Goal: Check status: Check status

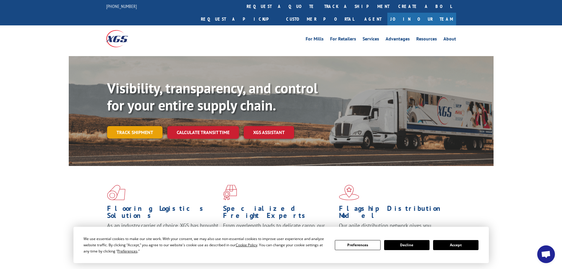
click at [133, 126] on link "Track shipment" at bounding box center [134, 132] width 55 height 12
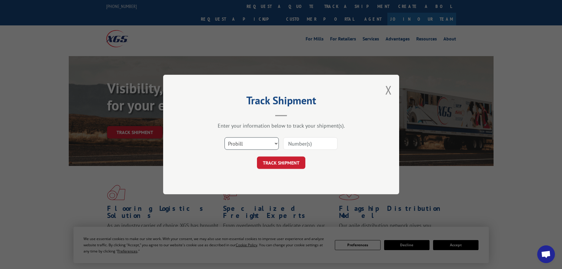
click at [233, 146] on select "Select category... Probill BOL PO" at bounding box center [251, 143] width 54 height 12
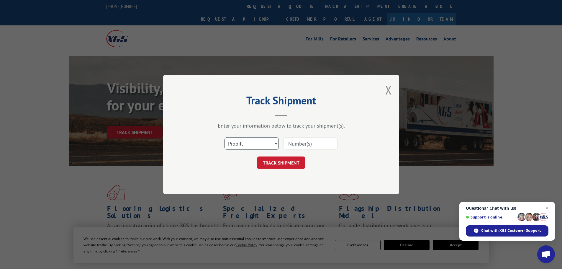
select select "po"
click at [224, 137] on select "Select category... Probill BOL PO" at bounding box center [251, 143] width 54 height 12
click at [292, 145] on input at bounding box center [310, 143] width 54 height 12
paste input "22533695"
type input "22533695"
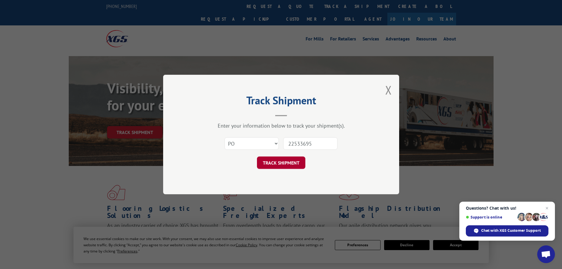
click at [284, 164] on button "TRACK SHIPMENT" at bounding box center [281, 162] width 48 height 12
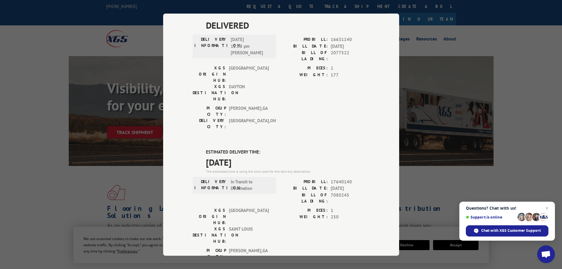
scroll to position [59, 0]
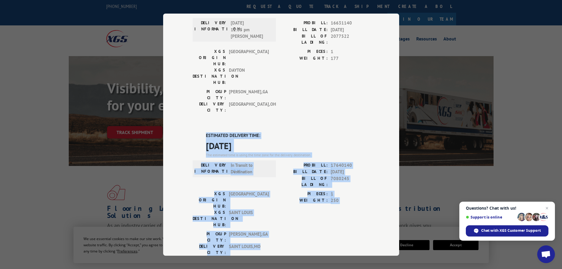
drag, startPoint x: 203, startPoint y: 100, endPoint x: 281, endPoint y: 174, distance: 107.2
click at [265, 183] on div "ESTIMATED DELIVERY TIME: [DATE] The estimated time is using the time zone for t…" at bounding box center [281, 238] width 177 height 212
copy div "ESTIMATED DELIVERY TIME: [DATE] The estimated time is using the time zone for t…"
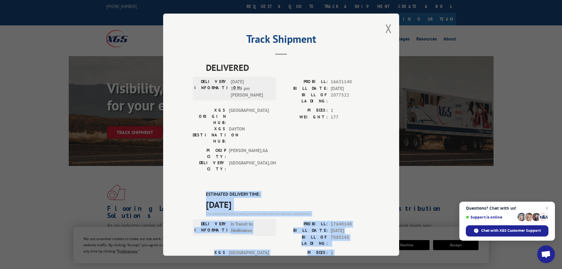
scroll to position [0, 0]
click at [385, 32] on button "Close modal" at bounding box center [388, 29] width 6 height 16
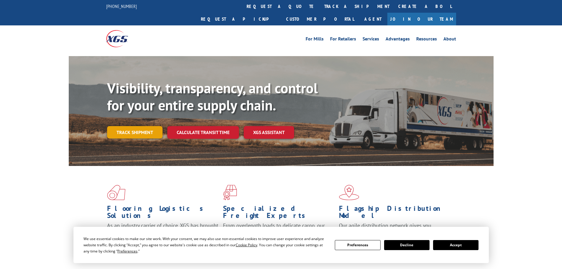
click at [150, 126] on link "Track shipment" at bounding box center [134, 132] width 55 height 12
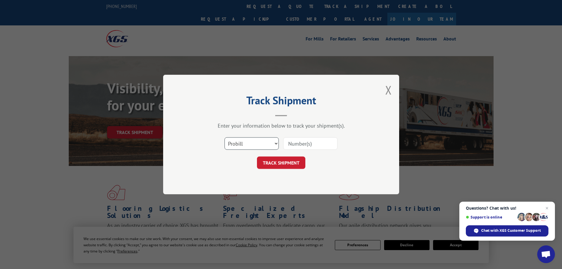
click at [239, 143] on select "Select category... Probill BOL PO" at bounding box center [251, 143] width 54 height 12
select select "po"
click at [224, 137] on select "Select category... Probill BOL PO" at bounding box center [251, 143] width 54 height 12
click at [293, 144] on input at bounding box center [310, 143] width 54 height 12
paste input "22533672"
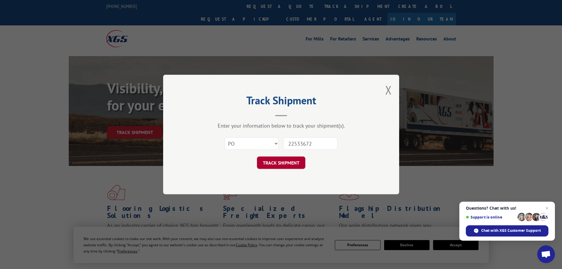
type input "22533672"
click at [280, 163] on button "TRACK SHIPMENT" at bounding box center [281, 162] width 48 height 12
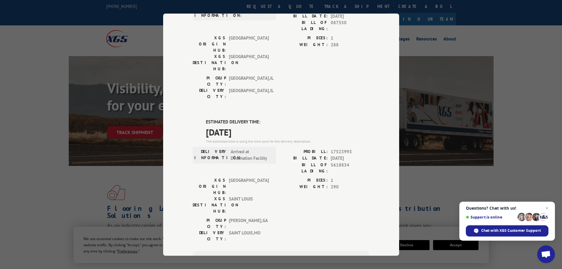
scroll to position [88, 0]
